Goal: Navigation & Orientation: Find specific page/section

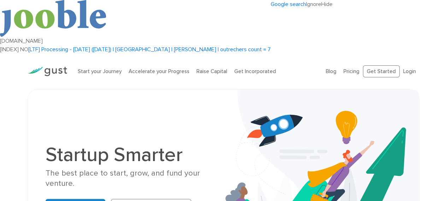
drag, startPoint x: 0, startPoint y: 0, endPoint x: 54, endPoint y: 82, distance: 98.6
click at [54, 107] on div "Startup Smarter The best place to start, grow, and fund your venture. Get Start…" at bounding box center [223, 182] width 367 height 150
click at [326, 58] on div "Blog FAQ Pricing Get Started Login Login" at bounding box center [373, 71] width 104 height 27
click at [332, 68] on link "Blog" at bounding box center [331, 71] width 11 height 6
